Goal: Browse casually

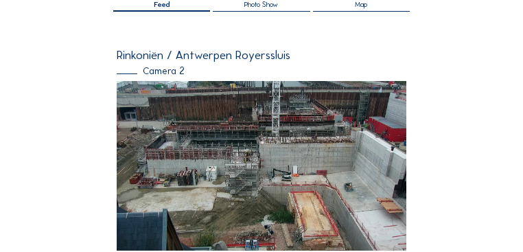
scroll to position [110, 0]
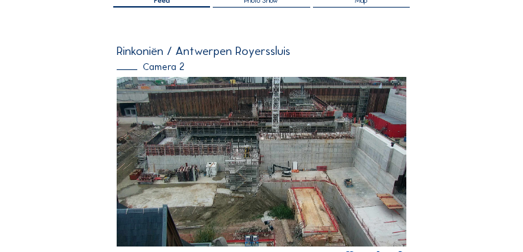
click at [155, 119] on img at bounding box center [261, 162] width 289 height 170
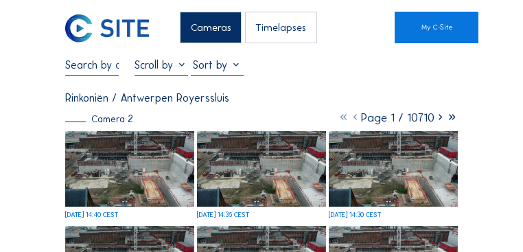
click at [126, 165] on img at bounding box center [129, 169] width 129 height 76
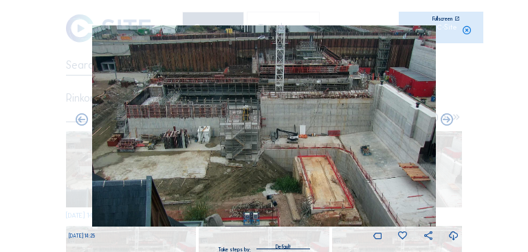
click at [20, 126] on div "Scroll to travel through time | Press 'Alt' Button + Scroll to Zoom | Click and…" at bounding box center [264, 126] width 528 height 252
click at [469, 30] on icon at bounding box center [467, 30] width 10 height 10
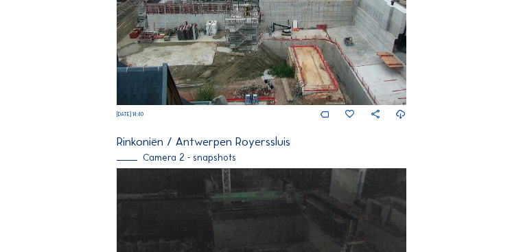
scroll to position [363, 0]
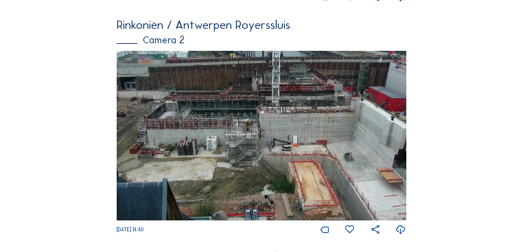
click at [182, 124] on img at bounding box center [261, 136] width 289 height 170
